Goal: Navigation & Orientation: Find specific page/section

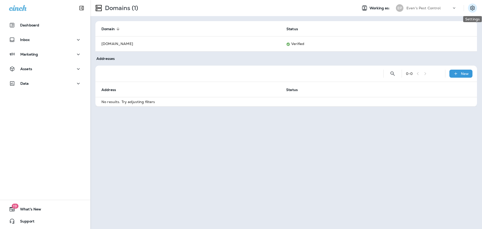
click at [474, 7] on icon "Settings" at bounding box center [472, 8] width 5 height 5
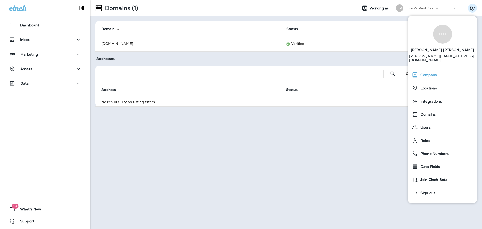
click at [435, 73] on span "Company" at bounding box center [427, 75] width 19 height 4
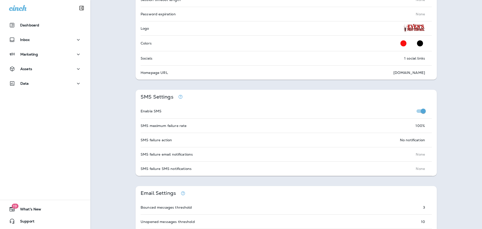
scroll to position [176, 0]
click at [451, 117] on div "Company info Address [STREET_ADDRESS] Phone [PHONE_NUMBER] Mailer return addres…" at bounding box center [286, 124] width 392 height 543
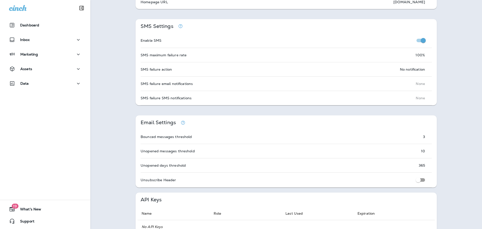
scroll to position [226, 0]
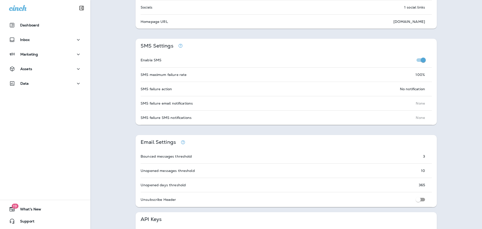
click at [443, 81] on div "Company info Address [STREET_ADDRESS] Phone [PHONE_NUMBER] Mailer return addres…" at bounding box center [286, 74] width 392 height 543
click at [458, 104] on div "Company info Address [STREET_ADDRESS] Phone [PHONE_NUMBER] Mailer return addres…" at bounding box center [286, 74] width 392 height 543
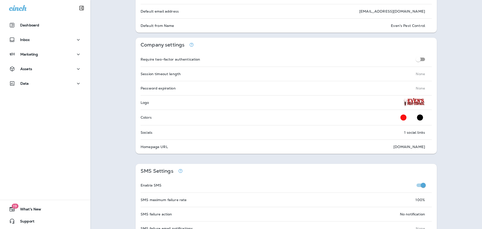
scroll to position [100, 0]
click at [443, 95] on div "Company info Address [STREET_ADDRESS] Phone [PHONE_NUMBER] Mailer return addres…" at bounding box center [286, 199] width 392 height 543
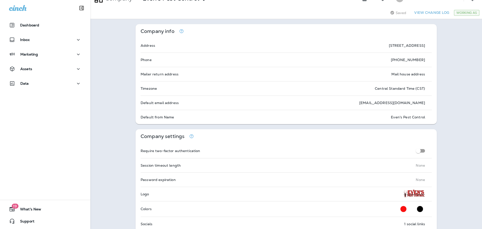
scroll to position [0, 0]
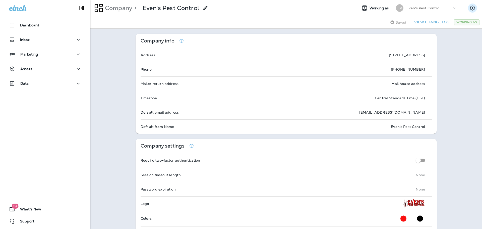
click at [470, 9] on icon "Settings" at bounding box center [472, 8] width 5 height 5
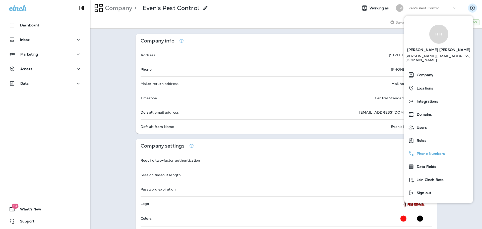
click at [433, 151] on span "Phone Numbers" at bounding box center [429, 153] width 31 height 4
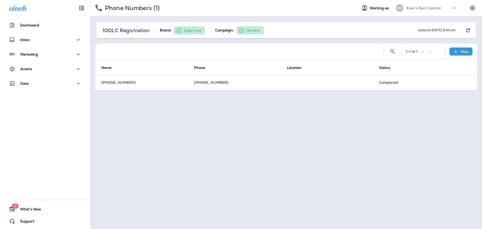
click at [238, 129] on div "Phone Numbers (1) Working as: EP Even's Pest Control 10DLC Registration Brand: …" at bounding box center [286, 114] width 392 height 229
click at [242, 131] on div "Phone Numbers (1) Working as: EP Even's Pest Control 10DLC Registration Brand: …" at bounding box center [286, 114] width 392 height 229
click at [206, 128] on div "Phone Numbers (1) Working as: EP Even's Pest Control 10DLC Registration Brand: …" at bounding box center [286, 114] width 392 height 229
click at [209, 122] on div "Phone Numbers (1) Working as: EP Even's Pest Control 10DLC Registration Brand: …" at bounding box center [286, 114] width 392 height 229
click at [111, 111] on div "Phone Numbers (1) Working as: EP Even's Pest Control 10DLC Registration Brand: …" at bounding box center [286, 114] width 392 height 229
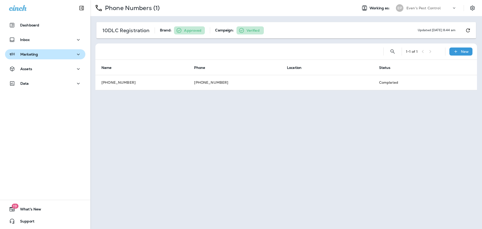
click at [63, 58] on button "Marketing" at bounding box center [45, 54] width 80 height 10
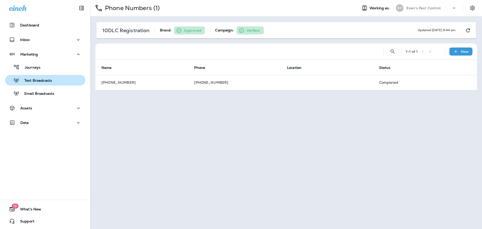
click at [57, 82] on div "Text Broadcasts" at bounding box center [45, 80] width 76 height 8
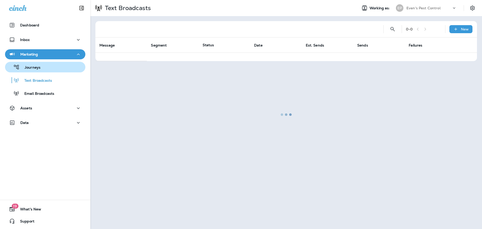
click at [44, 68] on div "Journeys" at bounding box center [45, 67] width 76 height 8
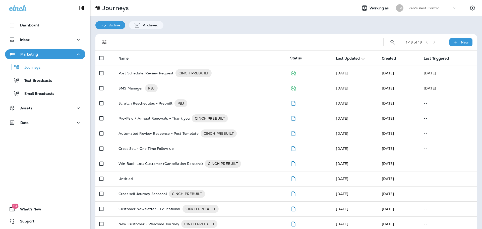
click at [263, 24] on div "Active Archived" at bounding box center [286, 22] width 392 height 13
click at [253, 24] on div "Active Archived" at bounding box center [286, 22] width 392 height 13
click at [236, 31] on div "1 - 13 of 13 New Name Status Last Updated sorted descending Created Last Trigge…" at bounding box center [286, 147] width 392 height 237
click at [246, 29] on div "Active Archived" at bounding box center [286, 22] width 392 height 13
